Goal: Information Seeking & Learning: Check status

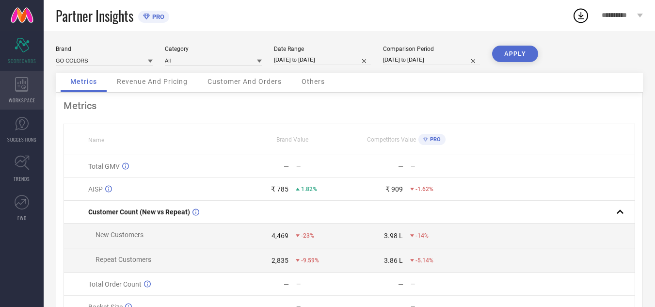
click at [31, 97] on span "WORKSPACE" at bounding box center [22, 99] width 27 height 7
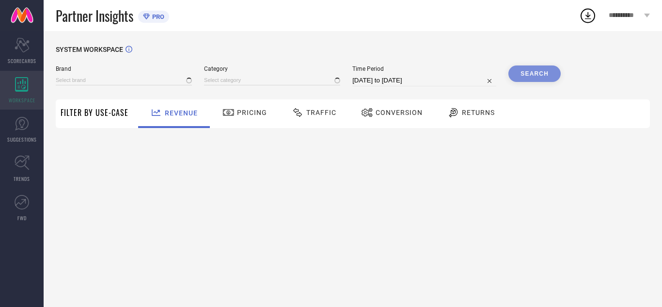
type input "GO COLORS"
type input "All"
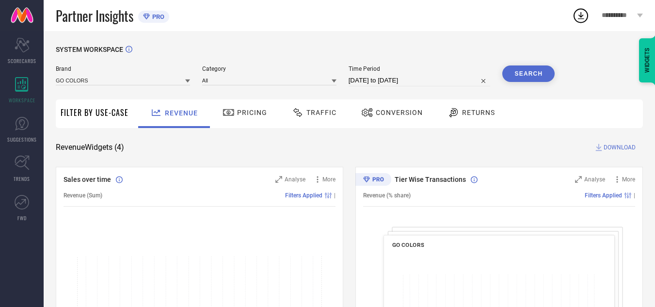
click at [320, 116] on span "Traffic" at bounding box center [321, 113] width 30 height 8
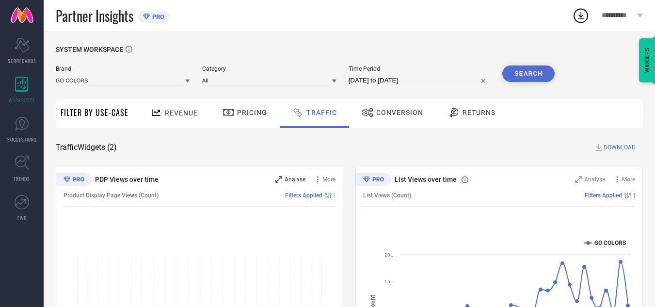
click at [296, 179] on span "Analyse" at bounding box center [294, 179] width 21 height 7
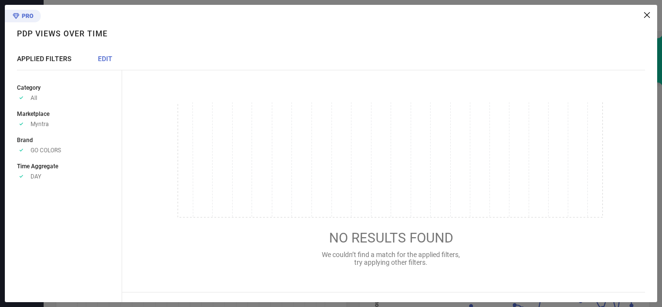
click at [105, 59] on span "EDIT" at bounding box center [105, 59] width 15 height 8
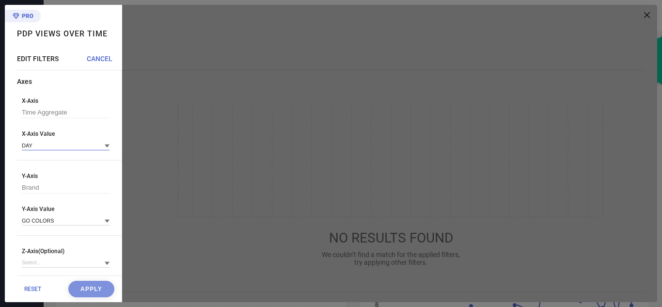
click at [47, 142] on input at bounding box center [66, 145] width 88 height 10
click at [43, 175] on div "WEEK" at bounding box center [66, 175] width 88 height 16
click at [81, 285] on button "Apply" at bounding box center [91, 289] width 46 height 16
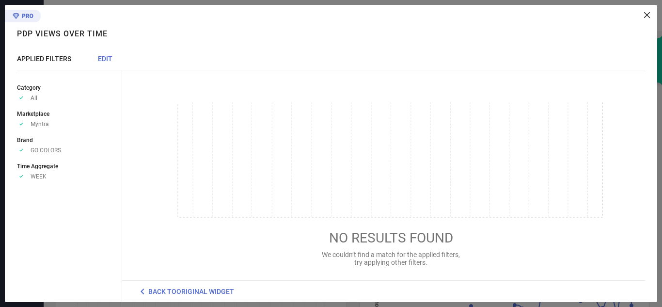
click at [406, 267] on div "NO RESULTS FOUND We couldn’t find a match for the applied filters, try applying…" at bounding box center [390, 184] width 489 height 194
click at [649, 11] on div "NO RESULTS FOUND We couldn’t find a match for the applied filters, try applying…" at bounding box center [389, 153] width 535 height 297
click at [646, 14] on icon at bounding box center [647, 15] width 6 height 6
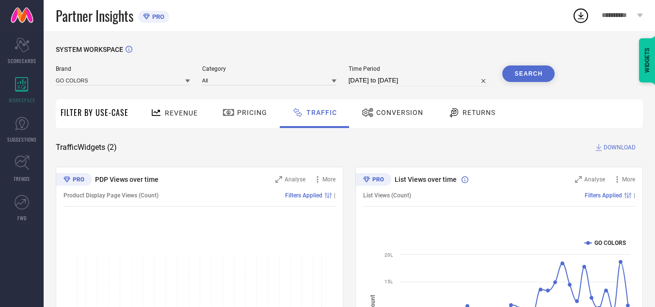
select select "8"
select select "2025"
select select "9"
select select "2025"
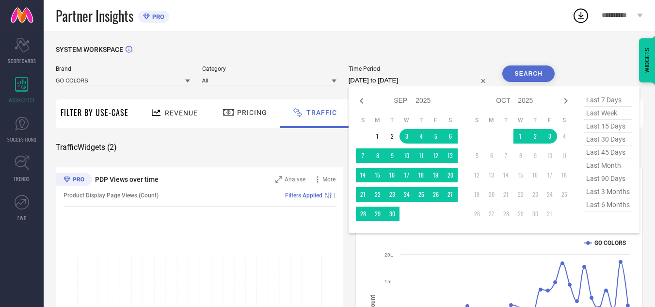
click at [389, 78] on input "[DATE] to [DATE]" at bounding box center [419, 81] width 142 height 12
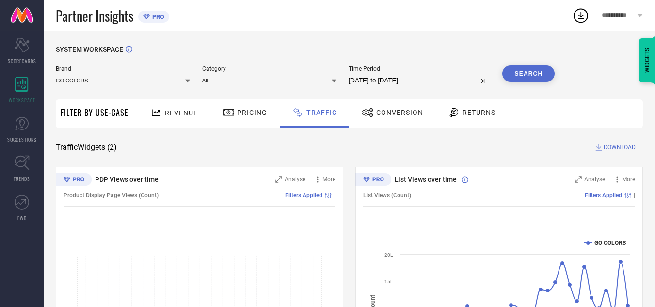
click at [433, 48] on div "SYSTEM WORKSPACE" at bounding box center [349, 56] width 587 height 20
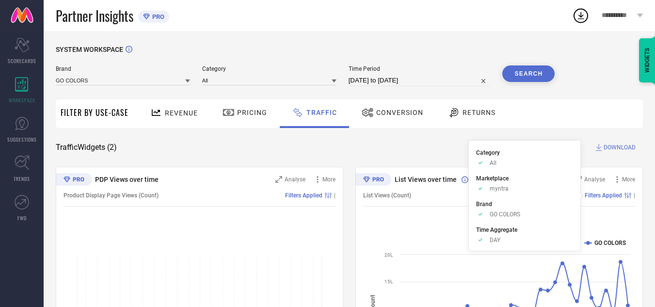
click at [606, 194] on span "Filters Applied" at bounding box center [602, 195] width 37 height 7
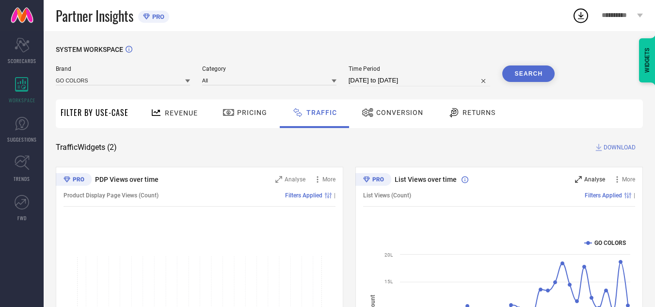
click at [596, 181] on span "Analyse" at bounding box center [594, 179] width 21 height 7
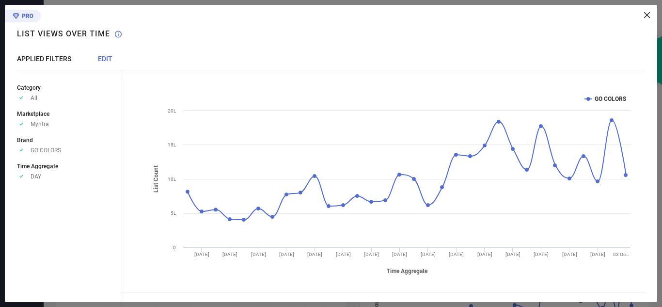
click at [103, 56] on span "EDIT" at bounding box center [105, 59] width 15 height 8
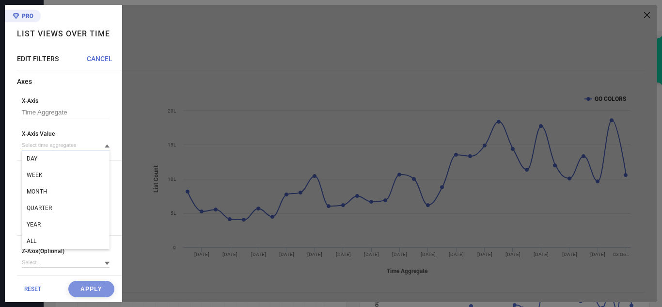
click at [60, 146] on input at bounding box center [66, 145] width 88 height 10
click at [54, 143] on input at bounding box center [66, 145] width 88 height 10
click at [43, 175] on div "WEEK" at bounding box center [66, 175] width 88 height 16
click at [82, 287] on button "Apply" at bounding box center [91, 289] width 46 height 16
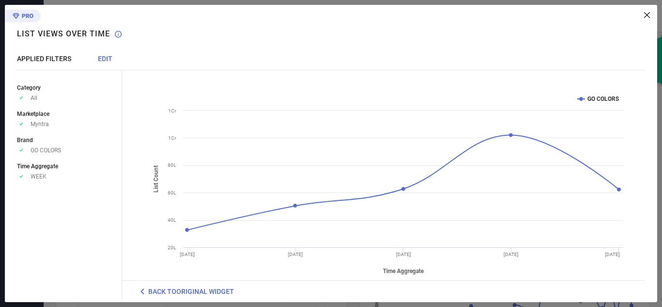
click at [647, 16] on icon at bounding box center [647, 15] width 6 height 6
